Goal: Information Seeking & Learning: Check status

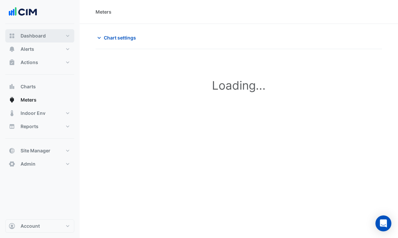
click at [34, 32] on button "Dashboard" at bounding box center [39, 35] width 69 height 13
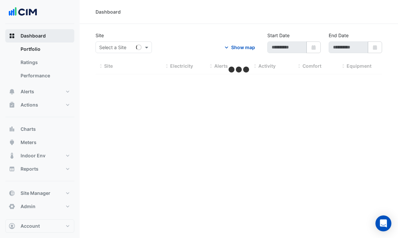
click at [43, 35] on span "Dashboard" at bounding box center [33, 35] width 25 height 7
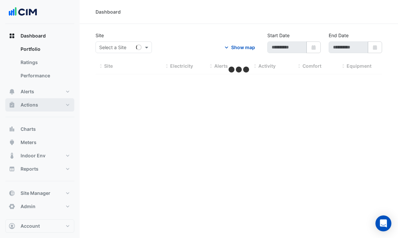
type input "**********"
click at [48, 105] on button "Actions" at bounding box center [39, 104] width 69 height 13
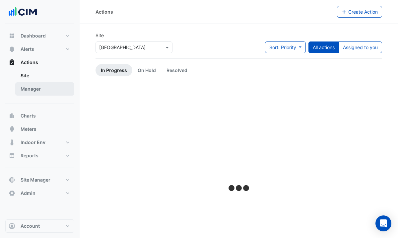
click at [32, 90] on link "Manager" at bounding box center [44, 88] width 59 height 13
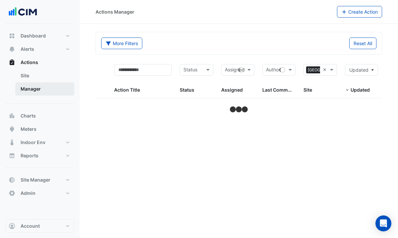
select select "***"
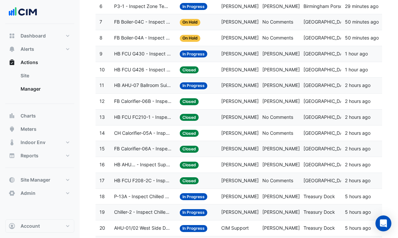
scroll to position [180, 0]
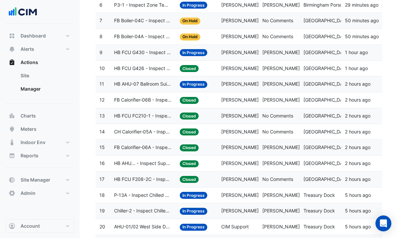
click at [152, 80] on span "HB AHU-07 Ballroom Suite 02 - Review Supply Airflow Oversupply (Energy Waste)" at bounding box center [143, 84] width 58 height 8
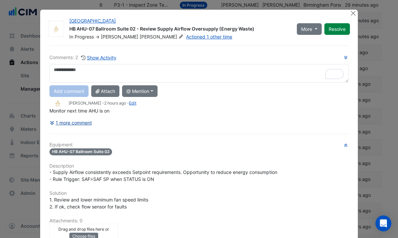
click at [83, 123] on button "1 more comment" at bounding box center [70, 123] width 43 height 12
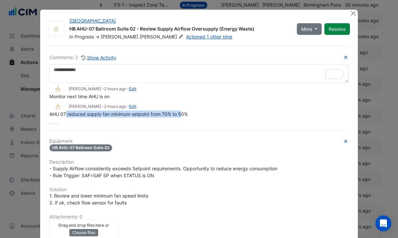
drag, startPoint x: 65, startPoint y: 113, endPoint x: 180, endPoint y: 114, distance: 115.0
click at [181, 114] on span "AHU 07 reduced supply fan minimum setpoint from 70% to 50%" at bounding box center [118, 114] width 138 height 6
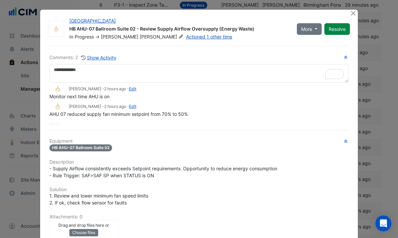
drag, startPoint x: 63, startPoint y: 97, endPoint x: 90, endPoint y: 97, distance: 27.5
click at [90, 97] on span "Monitor next time AHU is on" at bounding box center [79, 96] width 60 height 6
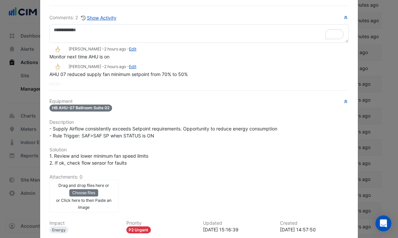
scroll to position [48, 0]
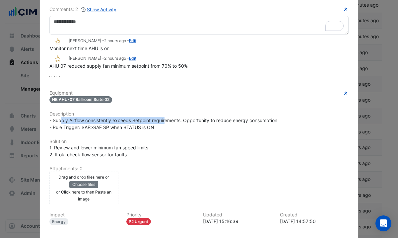
drag, startPoint x: 62, startPoint y: 118, endPoint x: 163, endPoint y: 116, distance: 101.1
click at [163, 117] on span "- Supply Airflow consistently exceeds Setpoint requirements. Opportunity to red…" at bounding box center [163, 123] width 228 height 13
click at [184, 117] on span "- Supply Airflow consistently exceeds Setpoint requirements. Opportunity to red…" at bounding box center [163, 123] width 228 height 13
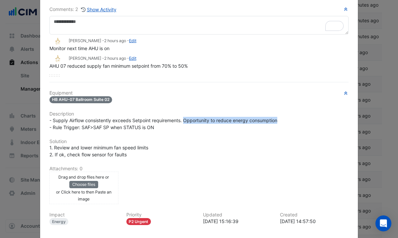
drag, startPoint x: 184, startPoint y: 116, endPoint x: 300, endPoint y: 115, distance: 115.7
click at [265, 117] on div "- Supply Airflow consistently exceeds Setpoint requirements. Opportunity to red…" at bounding box center [198, 124] width 299 height 14
click at [87, 124] on span "- Supply Airflow consistently exceeds Setpoint requirements. Opportunity to red…" at bounding box center [163, 123] width 228 height 13
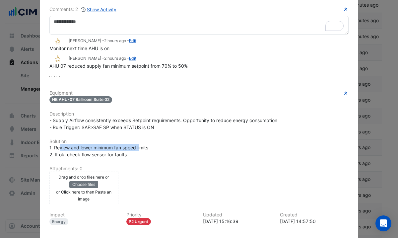
drag, startPoint x: 58, startPoint y: 145, endPoint x: 140, endPoint y: 144, distance: 81.9
click at [140, 144] on span "1. Review and lower minimum fan speed limits 2. If ok, check flow sensor for fa…" at bounding box center [98, 150] width 99 height 13
drag, startPoint x: 69, startPoint y: 153, endPoint x: 126, endPoint y: 153, distance: 57.3
click at [127, 153] on span "1. Review and lower minimum fan speed limits 2. If ok, check flow sensor for fa…" at bounding box center [98, 150] width 99 height 13
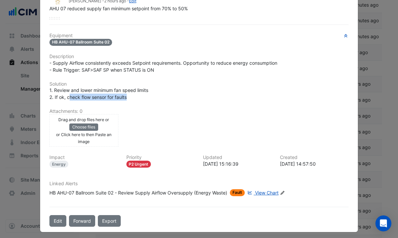
click at [265, 158] on span "View Chart" at bounding box center [267, 193] width 24 height 6
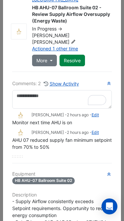
scroll to position [0, 0]
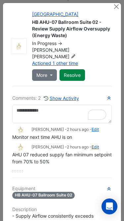
click at [76, 54] on icon at bounding box center [73, 56] width 5 height 4
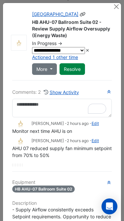
click at [82, 51] on select "**********" at bounding box center [58, 50] width 53 height 7
select select "**********"
click at [32, 47] on select "**********" at bounding box center [58, 50] width 53 height 7
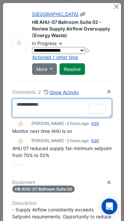
click at [45, 105] on textarea "To enrich screen reader interactions, please activate Accessibility in Grammarl…" at bounding box center [62, 108] width 100 height 19
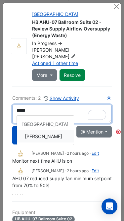
click at [44, 125] on div "Comments: 2 Show Activity ***** [GEOGRAPHIC_DATA] [PERSON_NAME] Add comment Att…" at bounding box center [62, 145] width 100 height 102
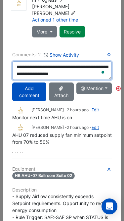
scroll to position [23, 0]
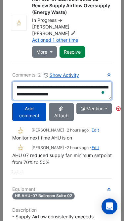
type textarea "**********"
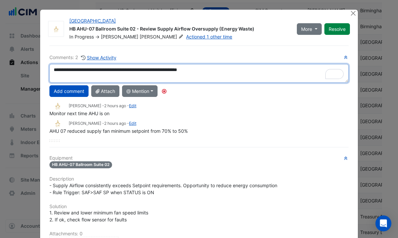
scroll to position [1, 0]
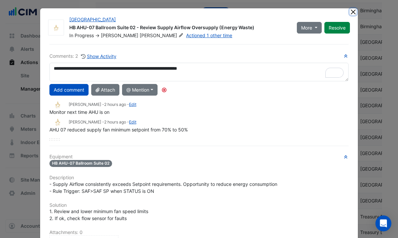
click at [265, 14] on button "Close" at bounding box center [352, 11] width 7 height 7
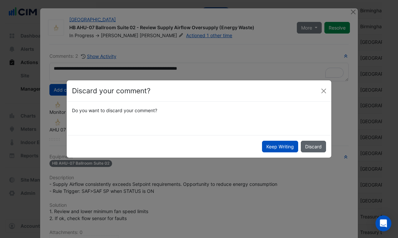
click at [265, 144] on button "Discard" at bounding box center [313, 147] width 25 height 12
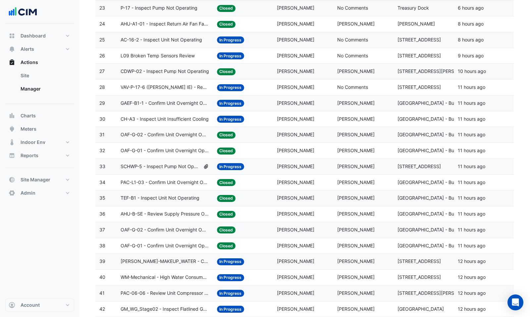
scroll to position [447, 0]
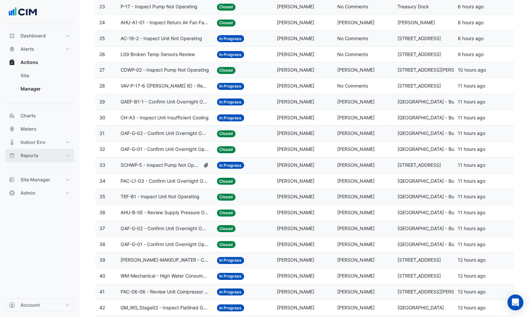
click at [26, 157] on span "Reports" at bounding box center [30, 155] width 18 height 7
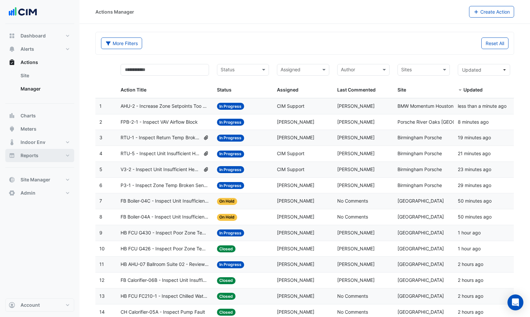
select select "***"
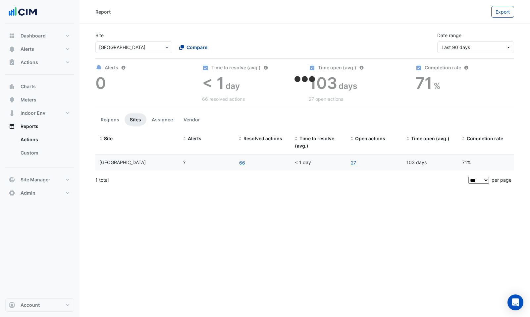
click at [202, 44] on span "Compare" at bounding box center [197, 47] width 21 height 7
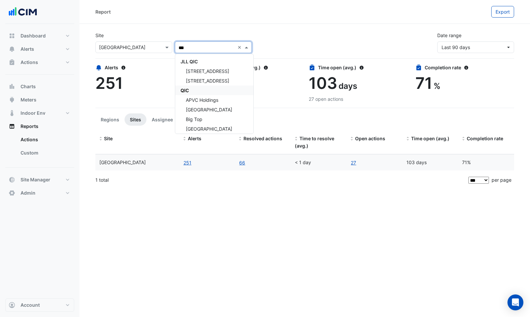
click at [193, 87] on div "QIC" at bounding box center [214, 91] width 78 height 10
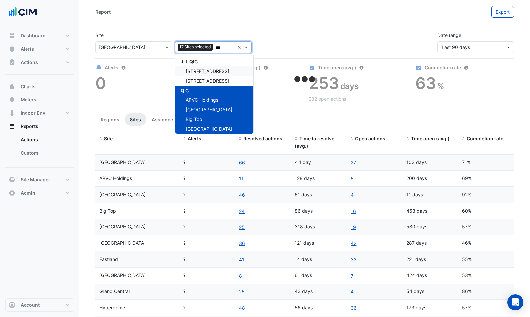
type input "***"
click at [265, 41] on div "Site Select a Site × [GEOGRAPHIC_DATA] Add sites to compare 17 Sites selected *…" at bounding box center [304, 40] width 427 height 27
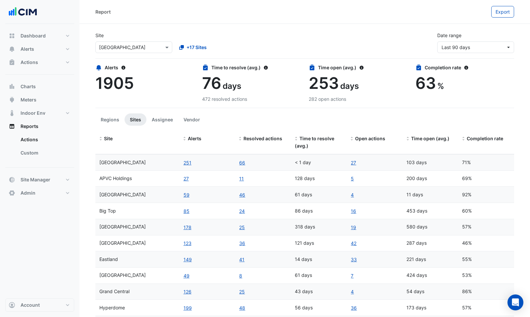
scroll to position [23, 0]
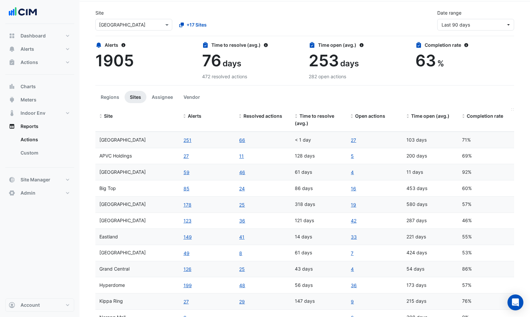
click at [265, 113] on span "Completion rate" at bounding box center [485, 116] width 36 height 6
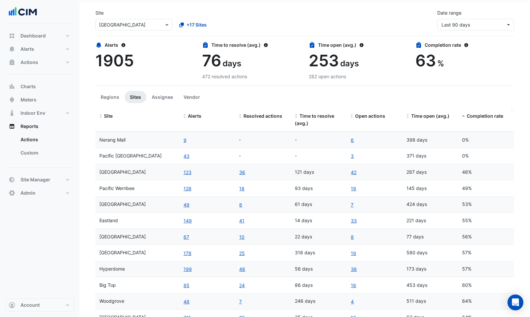
click at [265, 113] on span "Completion rate" at bounding box center [485, 116] width 36 height 6
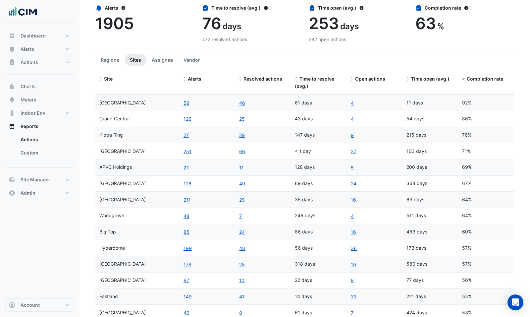
scroll to position [59, 0]
click at [240, 103] on link "46" at bounding box center [242, 104] width 7 height 8
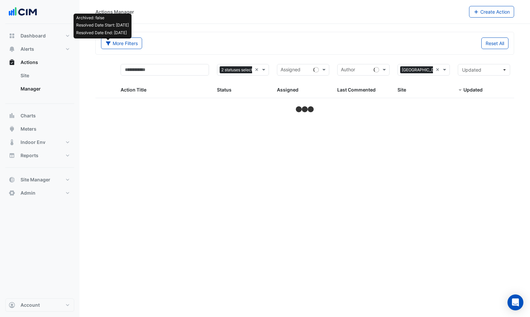
select select "***"
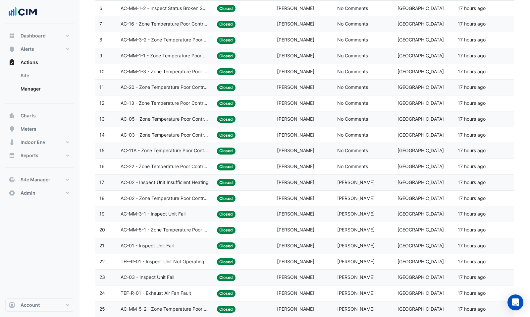
scroll to position [176, 0]
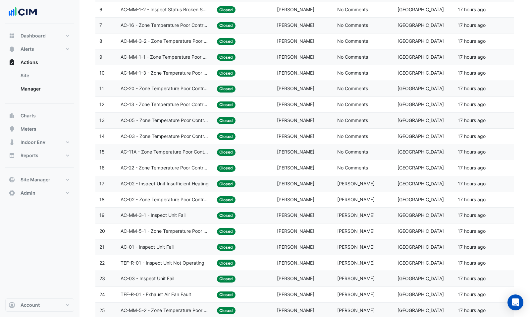
click at [176, 39] on span "AC-MM-3-2 - Zone Temperature Poor Control_Not tracking Zone TSP" at bounding box center [165, 41] width 88 height 8
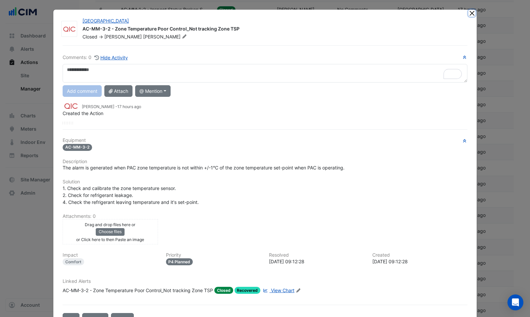
click at [265, 13] on button "Close" at bounding box center [472, 13] width 7 height 7
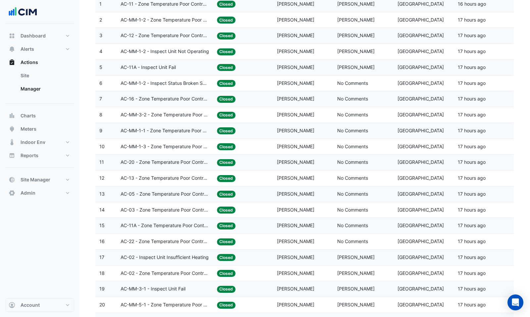
scroll to position [91, 0]
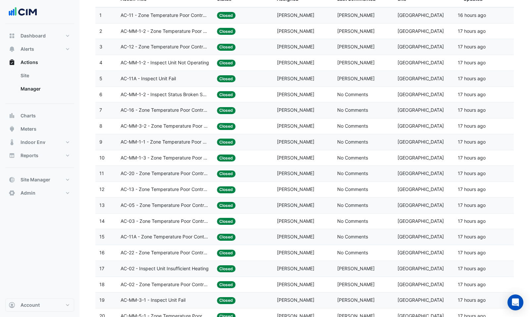
click at [183, 80] on div "AC-11A - Inspect Unit Fail" at bounding box center [165, 79] width 88 height 8
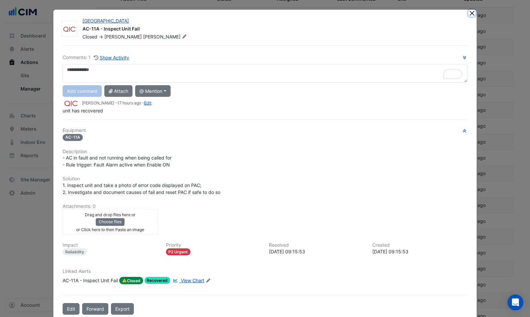
click at [265, 13] on button "Close" at bounding box center [472, 13] width 7 height 7
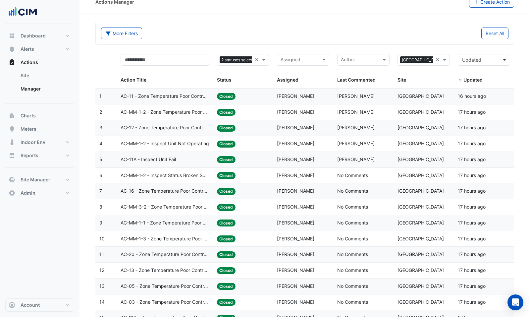
scroll to position [0, 0]
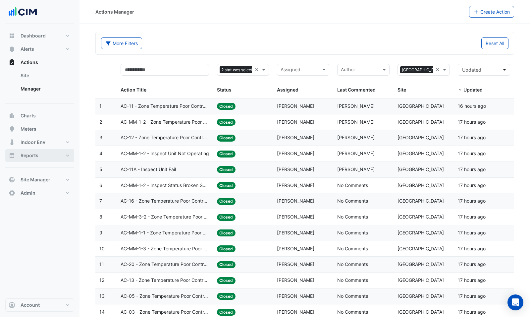
click at [26, 153] on span "Reports" at bounding box center [30, 155] width 18 height 7
select select "***"
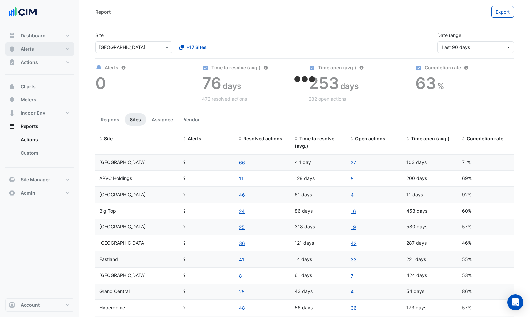
click at [34, 47] on button "Alerts" at bounding box center [39, 48] width 69 height 13
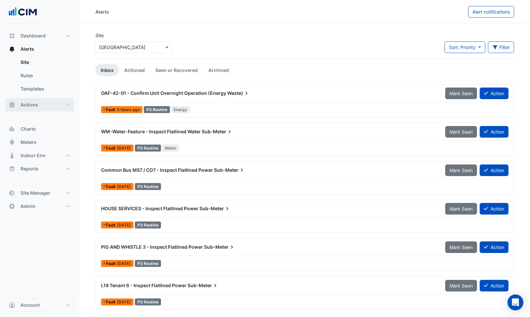
click at [25, 102] on span "Actions" at bounding box center [30, 104] width 18 height 7
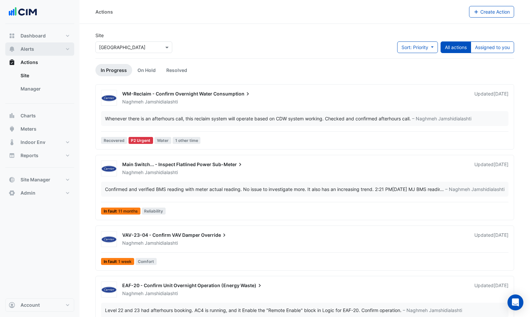
click at [29, 51] on span "Alerts" at bounding box center [28, 49] width 14 height 7
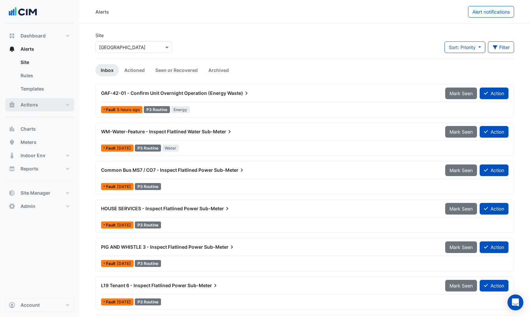
click at [23, 107] on span "Actions" at bounding box center [30, 104] width 18 height 7
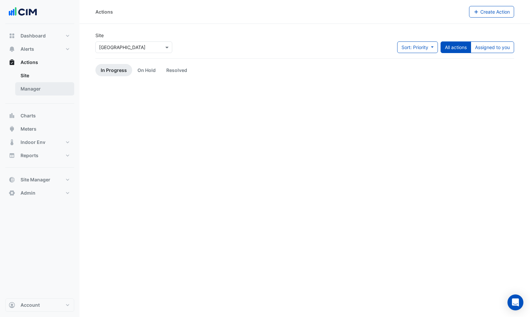
click at [28, 93] on link "Manager" at bounding box center [44, 88] width 59 height 13
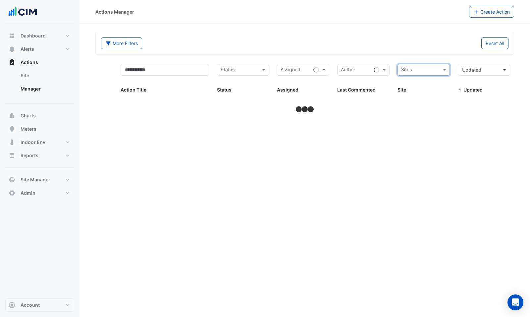
select select "***"
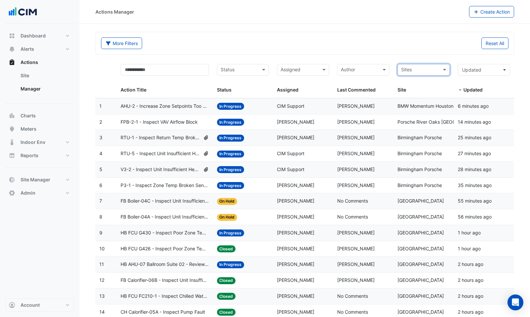
click at [265, 68] on input "text" at bounding box center [359, 71] width 37 height 8
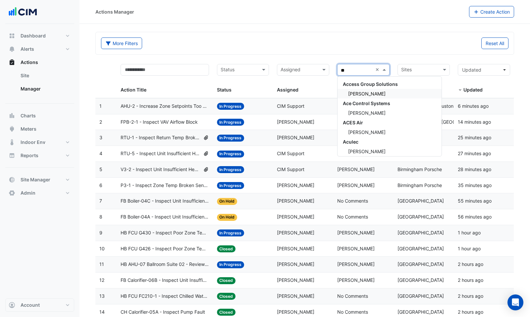
type input "*"
type input "****"
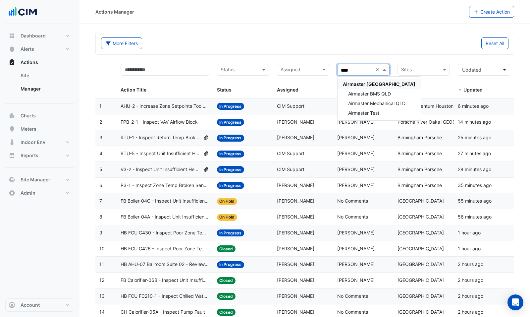
click at [265, 85] on span "Airmaster [GEOGRAPHIC_DATA]" at bounding box center [379, 84] width 73 height 6
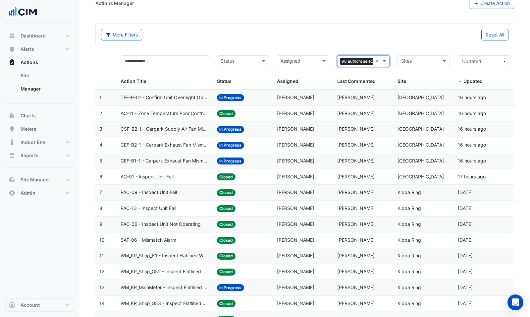
scroll to position [13, 0]
